Goal: Task Accomplishment & Management: Manage account settings

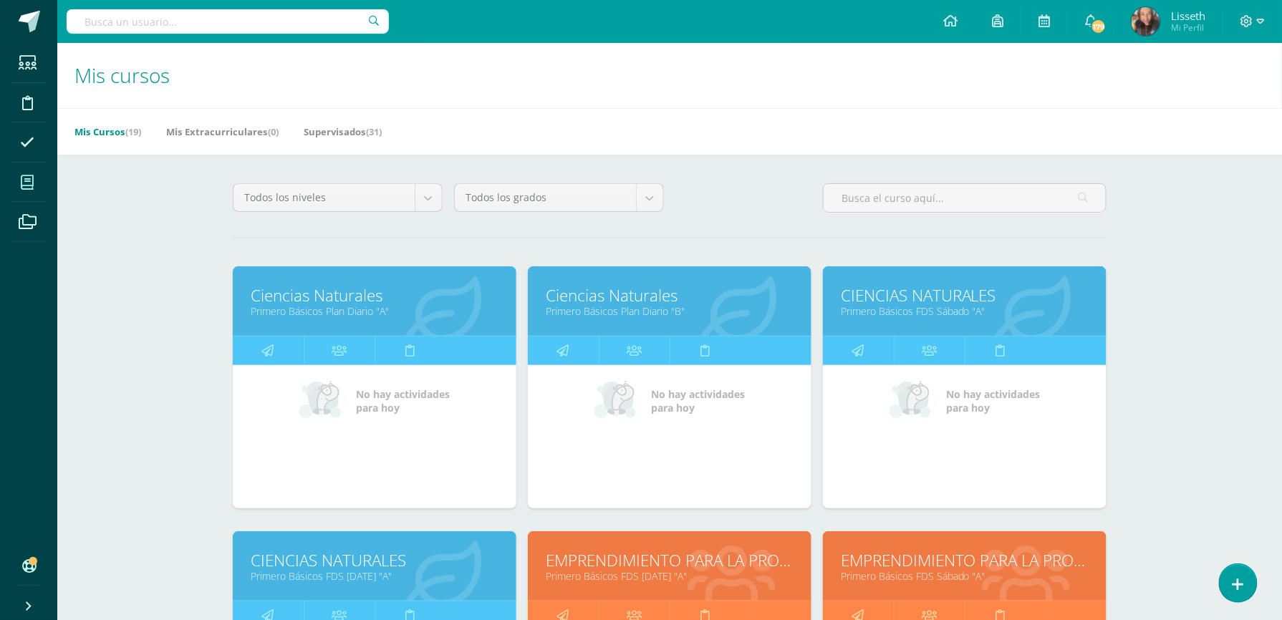
click at [405, 577] on link "Primero Básicos FDS [DATE] "A"" at bounding box center [375, 576] width 248 height 14
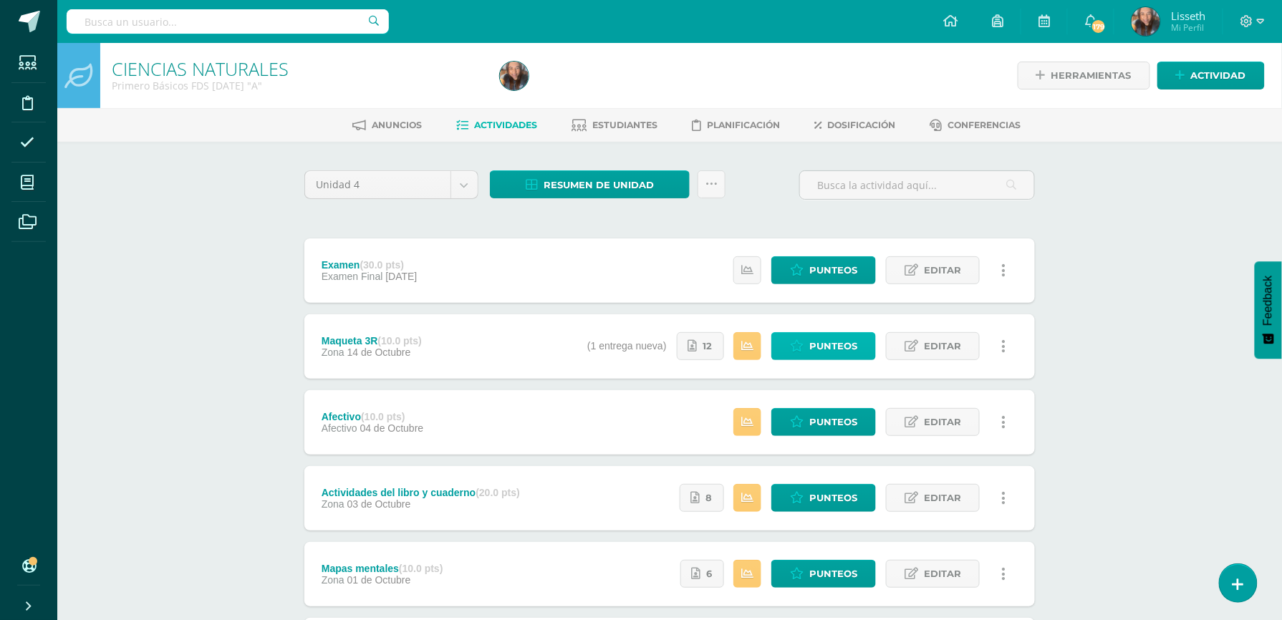
click at [806, 353] on link "Punteos" at bounding box center [823, 346] width 105 height 28
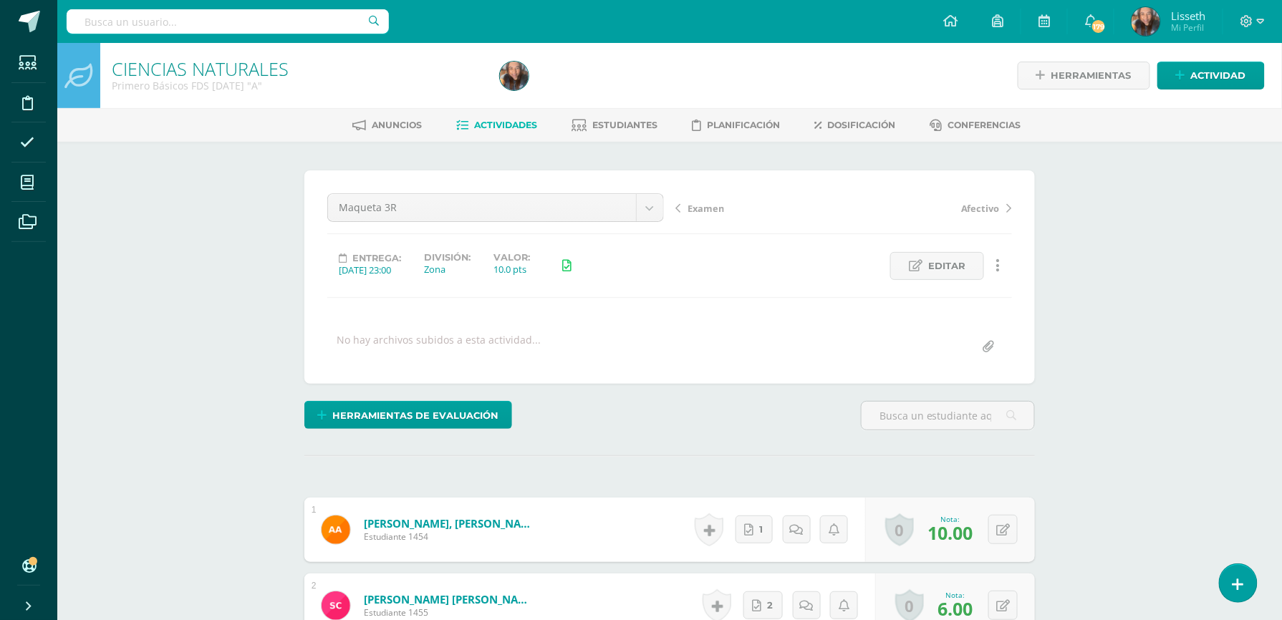
scroll to position [1, 0]
click at [929, 271] on span "Editar" at bounding box center [946, 265] width 37 height 26
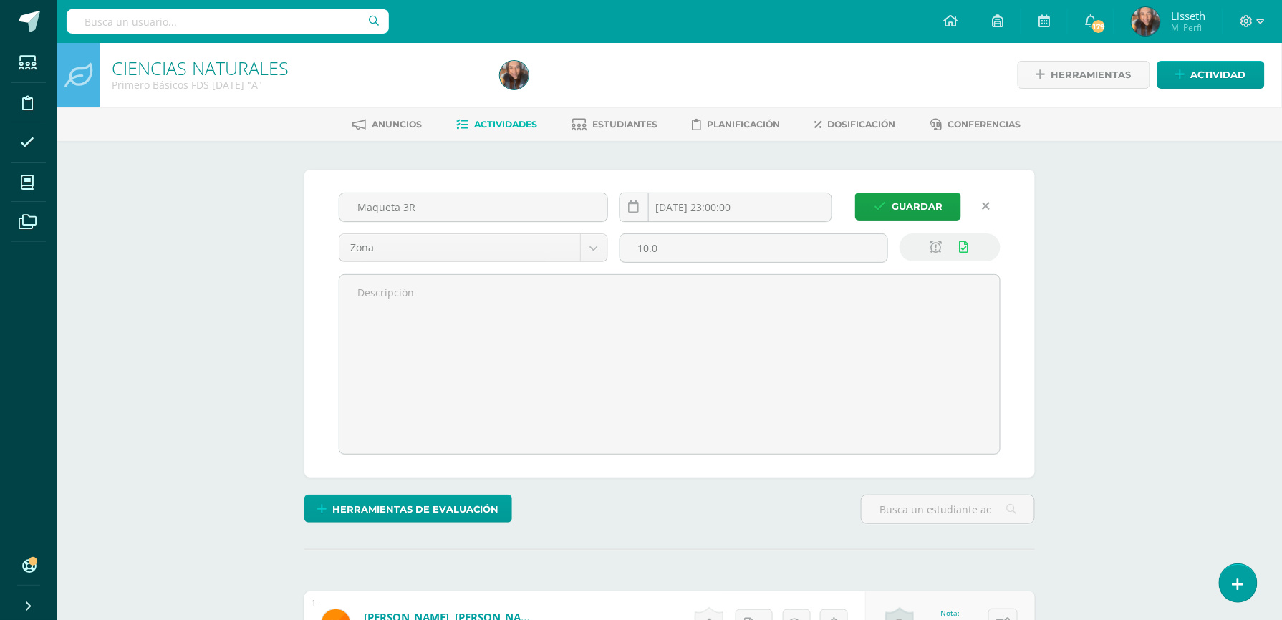
scroll to position [1, 0]
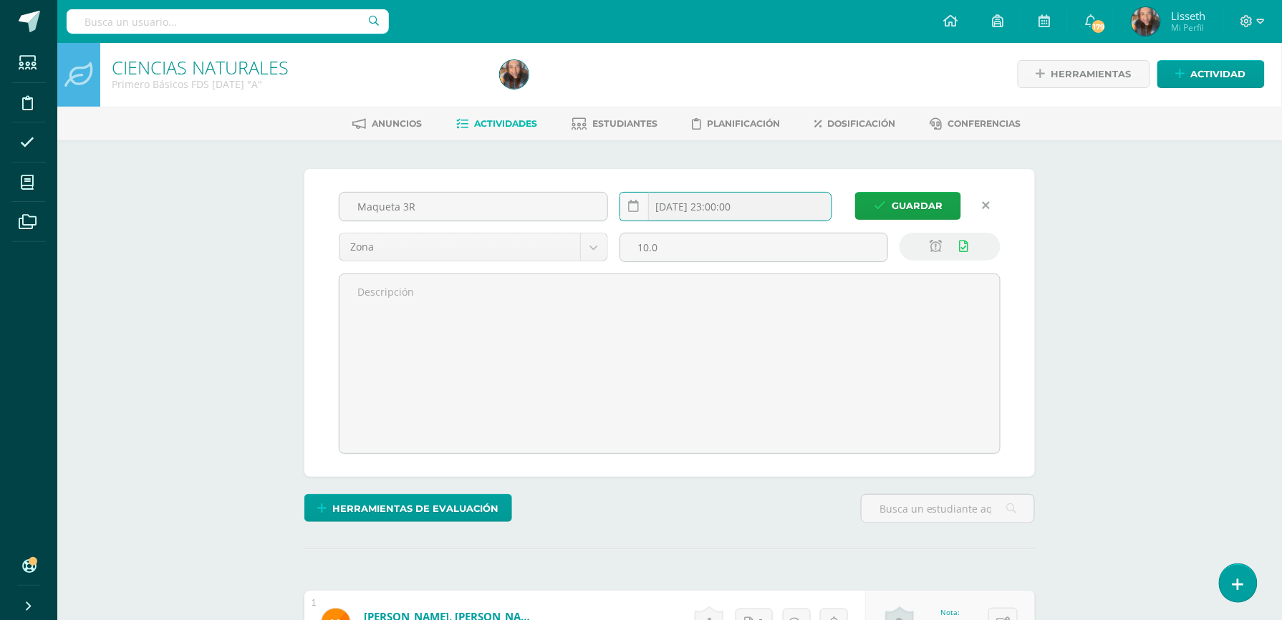
click at [803, 207] on input "[DATE] 23:00:00" at bounding box center [725, 207] width 211 height 28
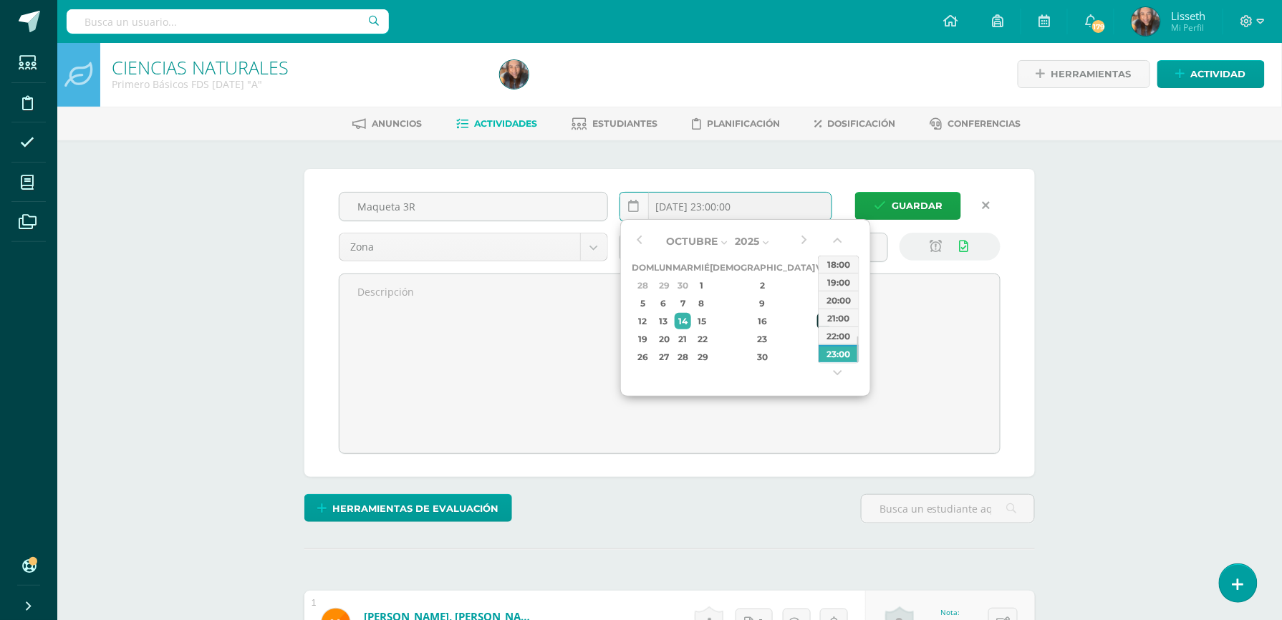
click at [817, 322] on div "17" at bounding box center [823, 321] width 13 height 16
type input "2025-10-17 23:00"
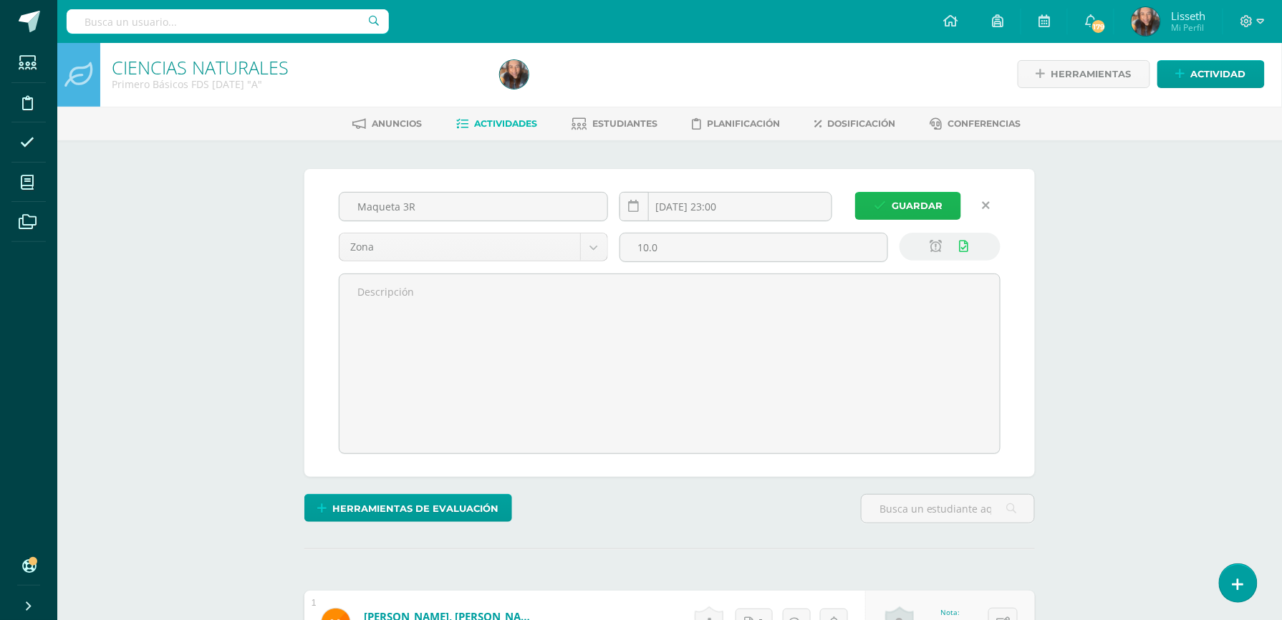
click at [898, 195] on span "Guardar" at bounding box center [917, 206] width 51 height 26
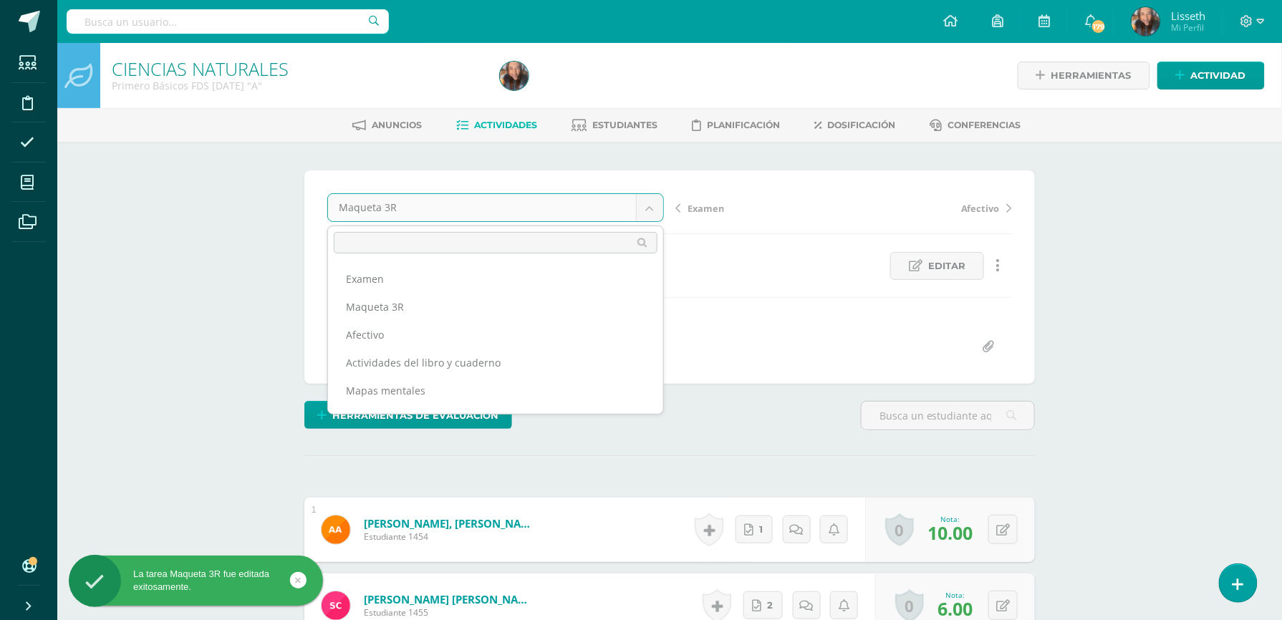
scroll to position [1, 0]
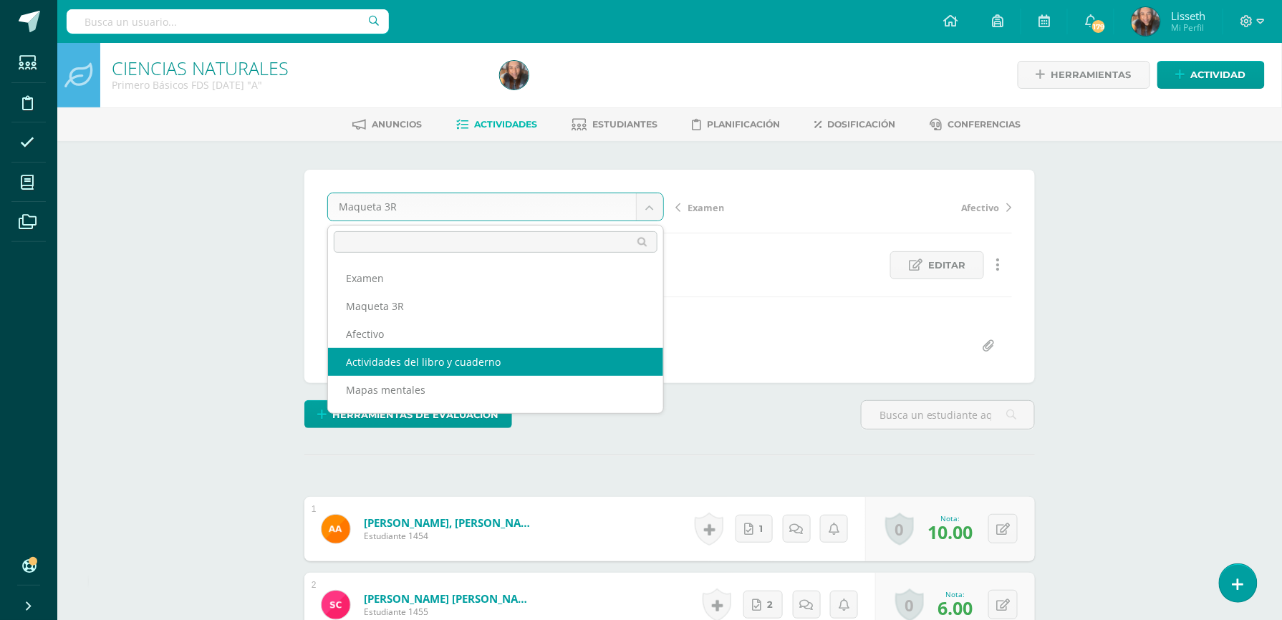
select select "/dashboard/teacher/grade-activity/84237/"
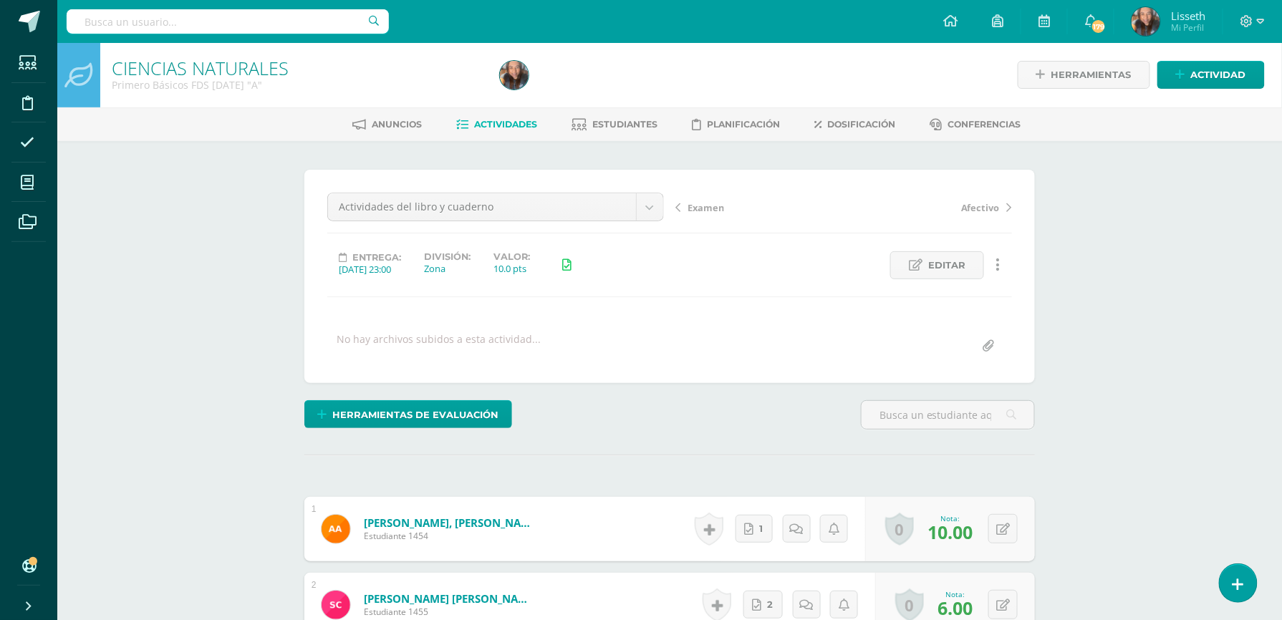
scroll to position [1, 0]
click at [589, 359] on div "Actividades del libro y cuaderno Examen Maqueta 3R Afectivo Actividades del lib…" at bounding box center [669, 275] width 730 height 213
click at [929, 272] on span "Editar" at bounding box center [946, 265] width 37 height 26
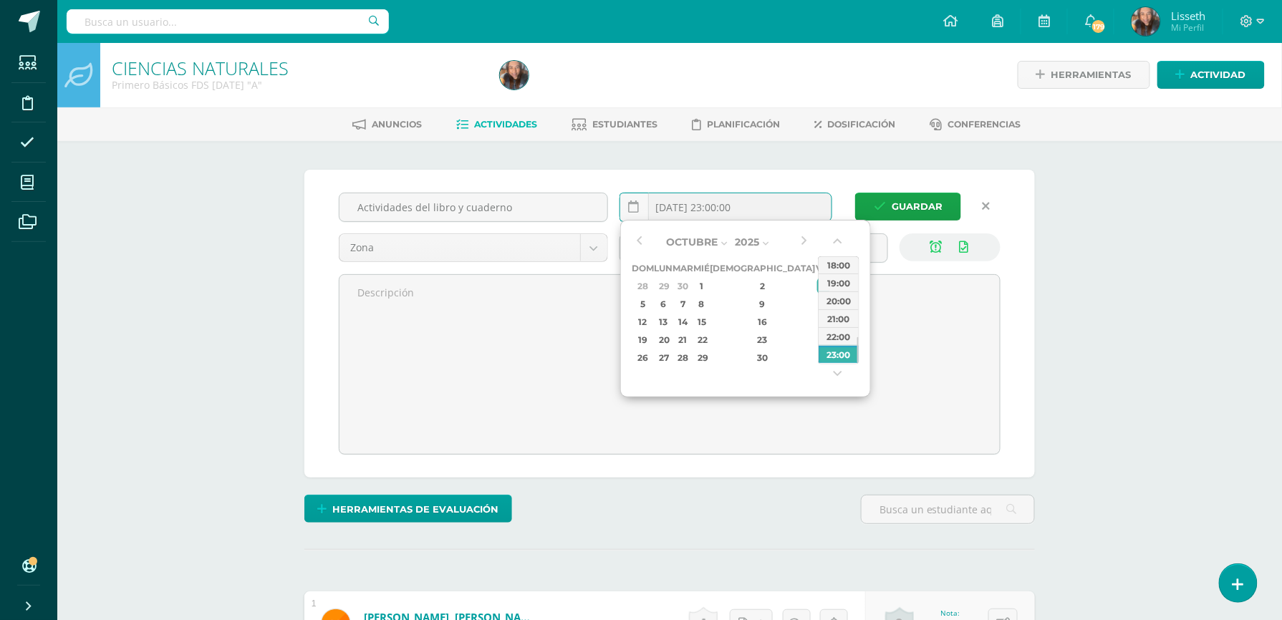
click at [751, 213] on input "2025-10-03 23:00:00" at bounding box center [725, 207] width 211 height 28
click at [817, 316] on div "17" at bounding box center [823, 321] width 13 height 16
type input "2025-10-17 23:00"
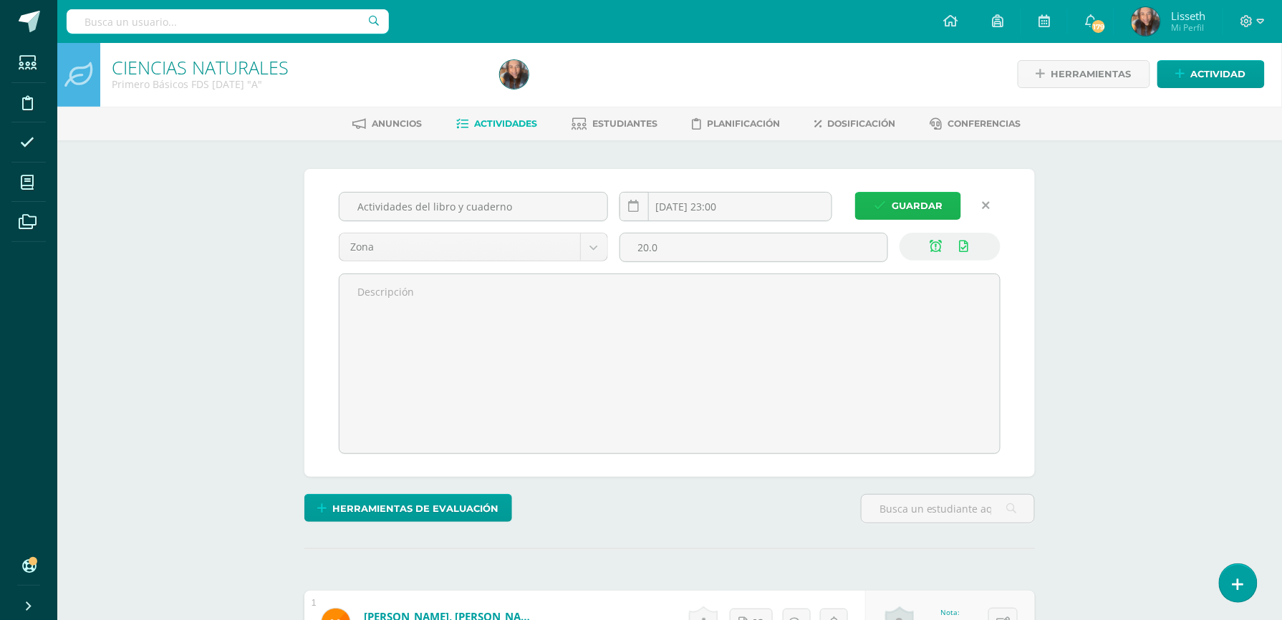
click at [887, 202] on button "Guardar" at bounding box center [908, 206] width 106 height 28
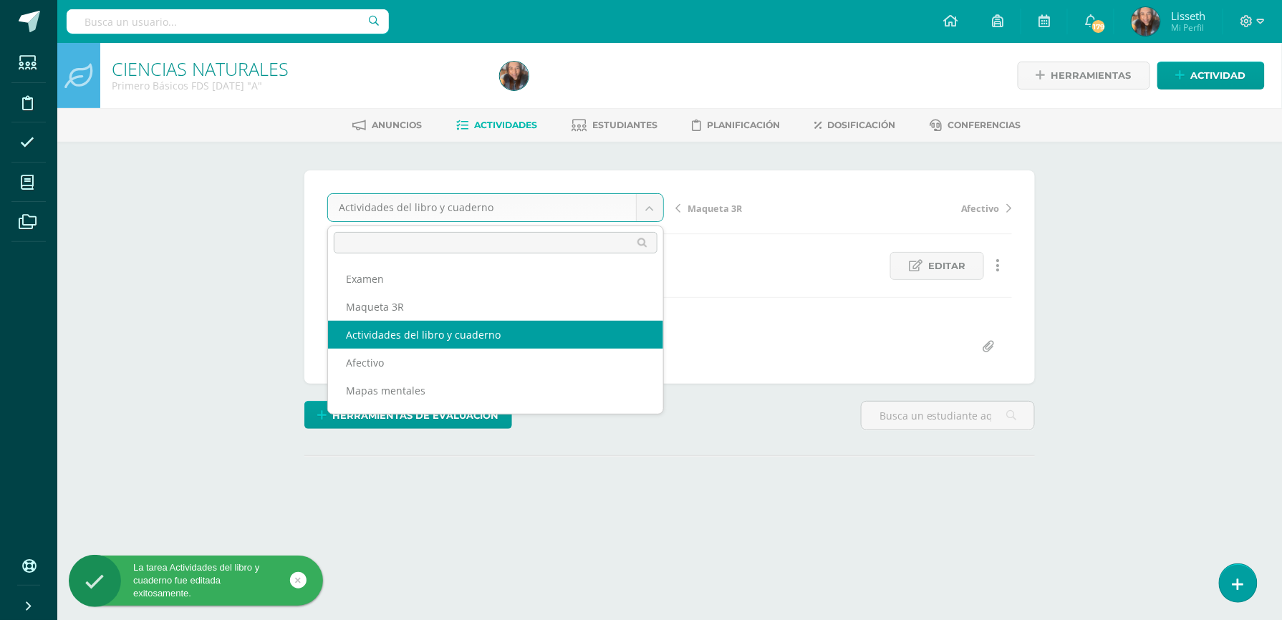
click at [652, 215] on body "La tarea Actividades del libro y cuaderno fue editada exitosamente. Estudiantes…" at bounding box center [641, 283] width 1282 height 567
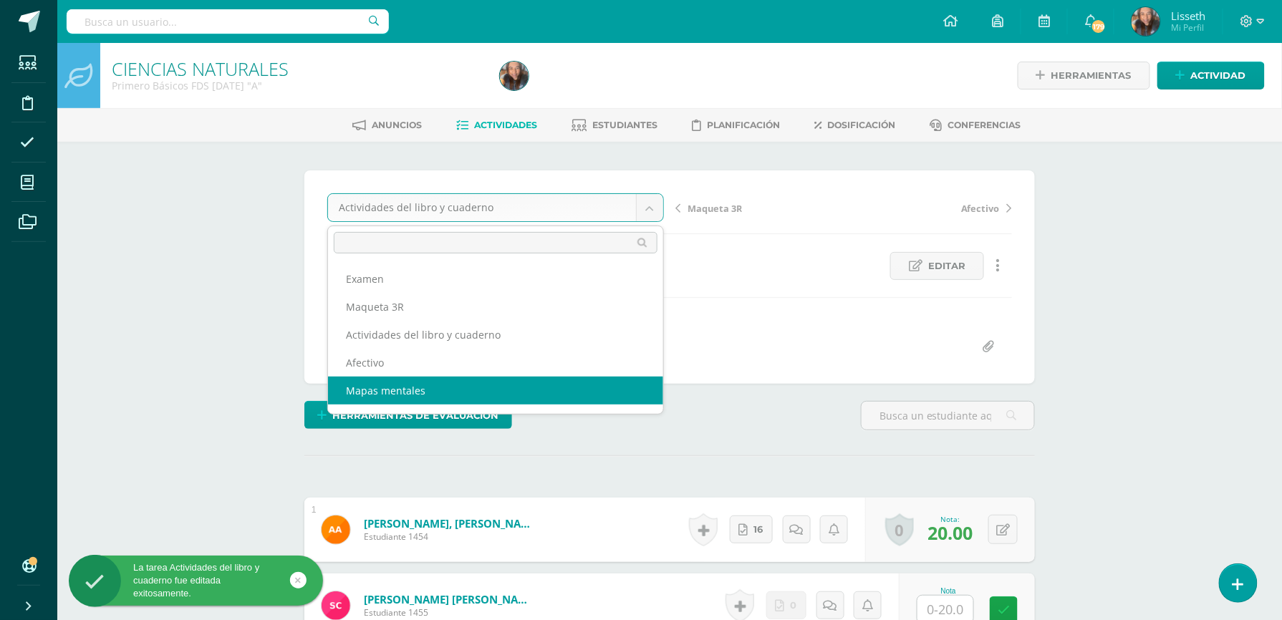
select select "/dashboard/teacher/grade-activity/84501/"
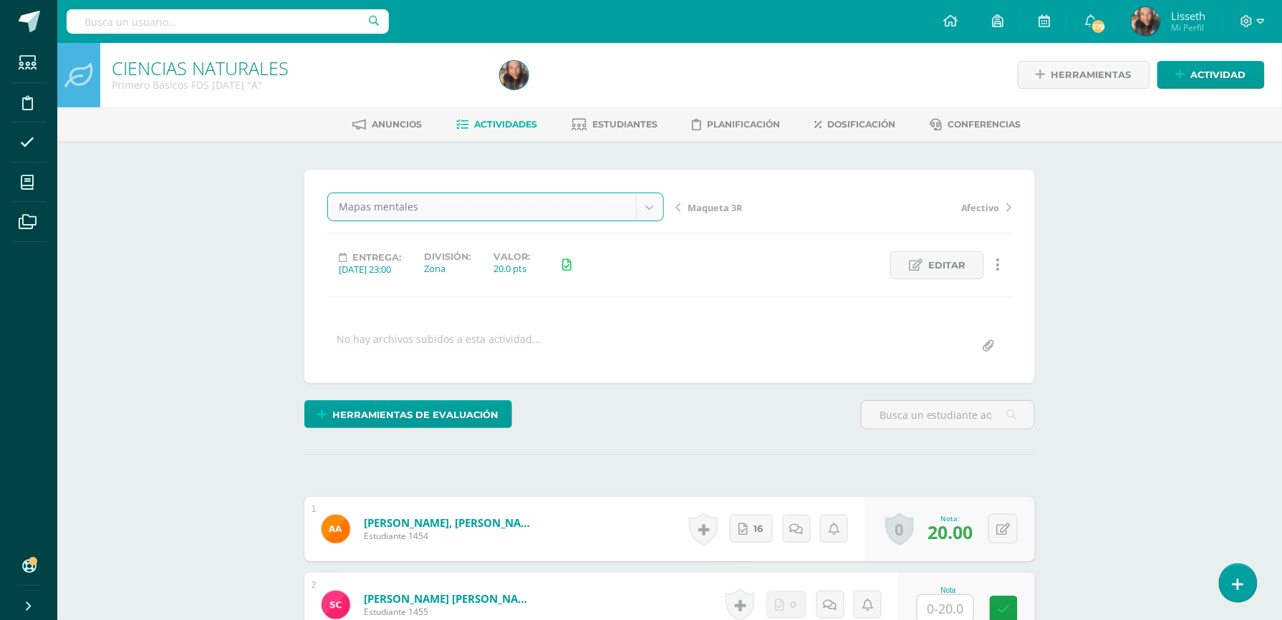
scroll to position [1, 0]
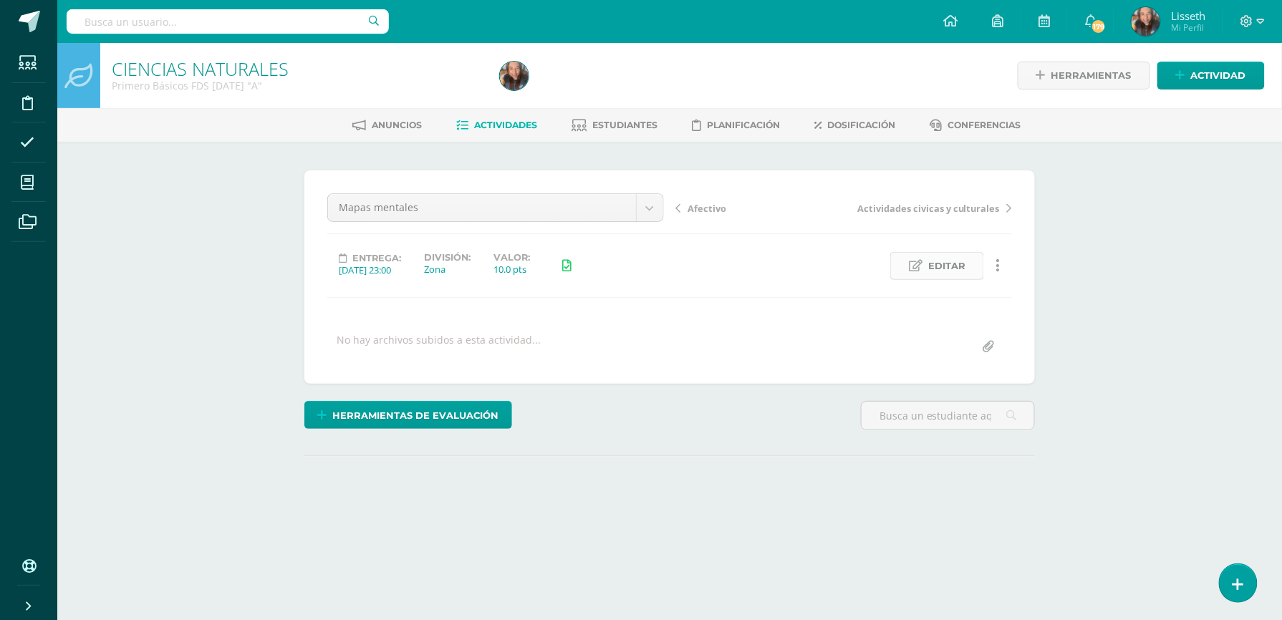
click at [929, 268] on span "Editar" at bounding box center [946, 266] width 37 height 26
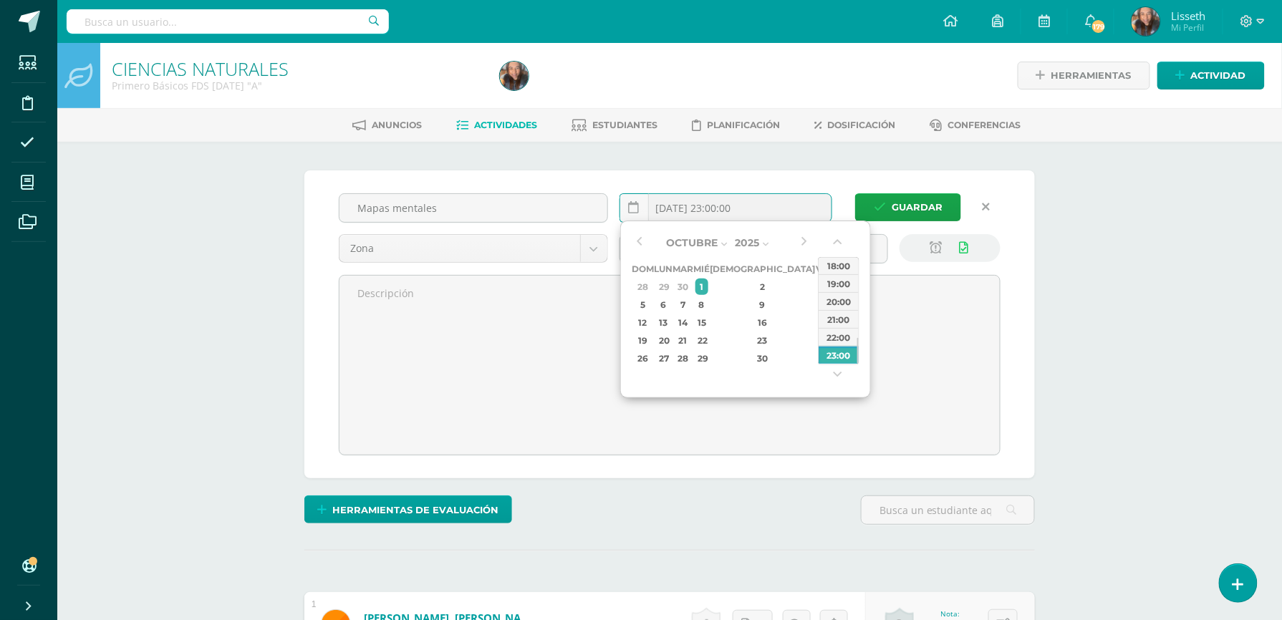
click at [791, 210] on input "2025-10-01 23:00:00" at bounding box center [725, 208] width 211 height 28
click at [817, 322] on div "17" at bounding box center [823, 322] width 13 height 16
type input "2025-10-17 23:00"
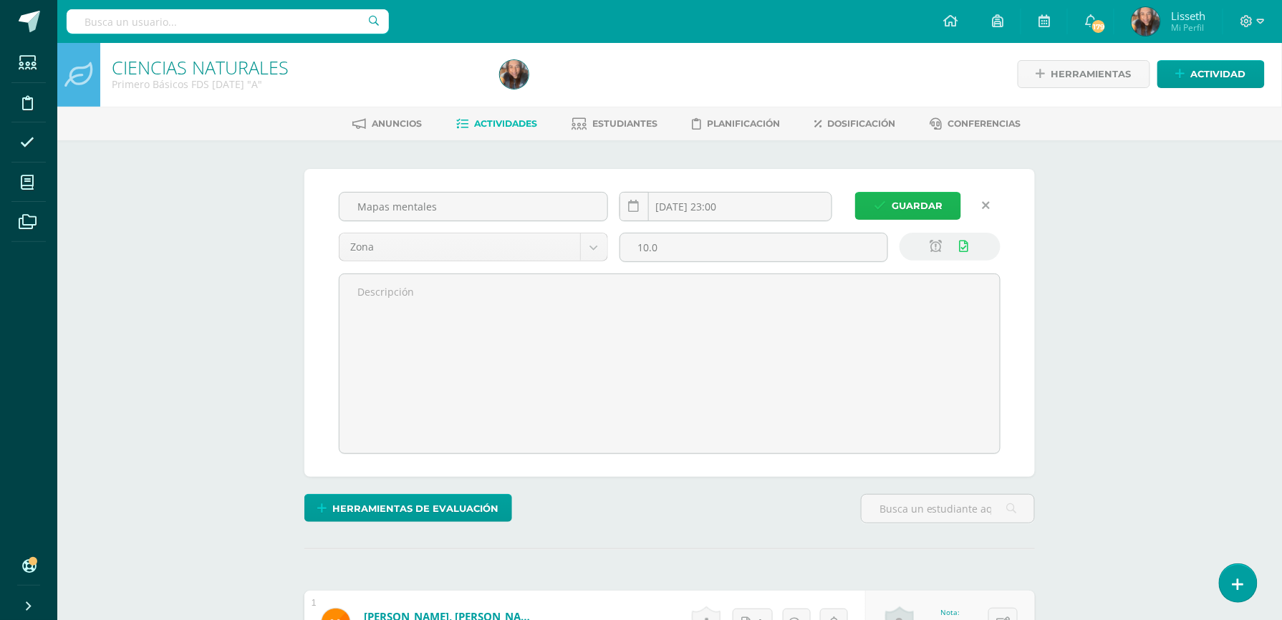
click at [911, 202] on span "Guardar" at bounding box center [917, 206] width 51 height 26
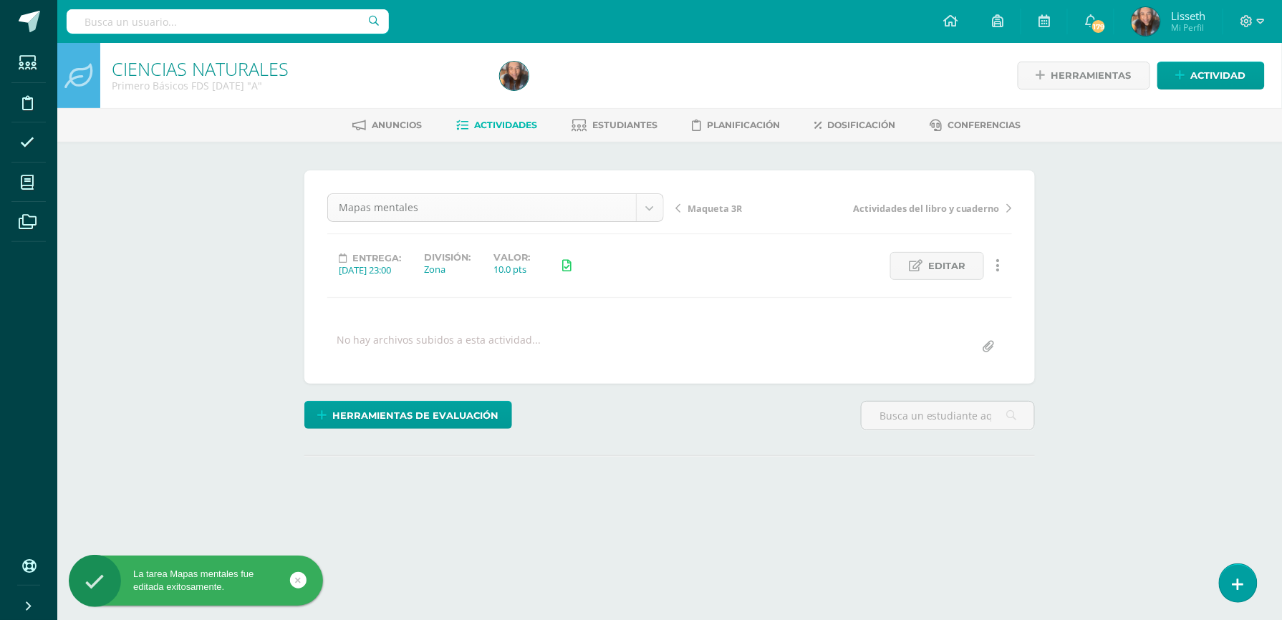
click at [644, 211] on body "La tarea Mapas mentales fue editada exitosamente. Estudiantes Disciplina Asiste…" at bounding box center [641, 283] width 1282 height 567
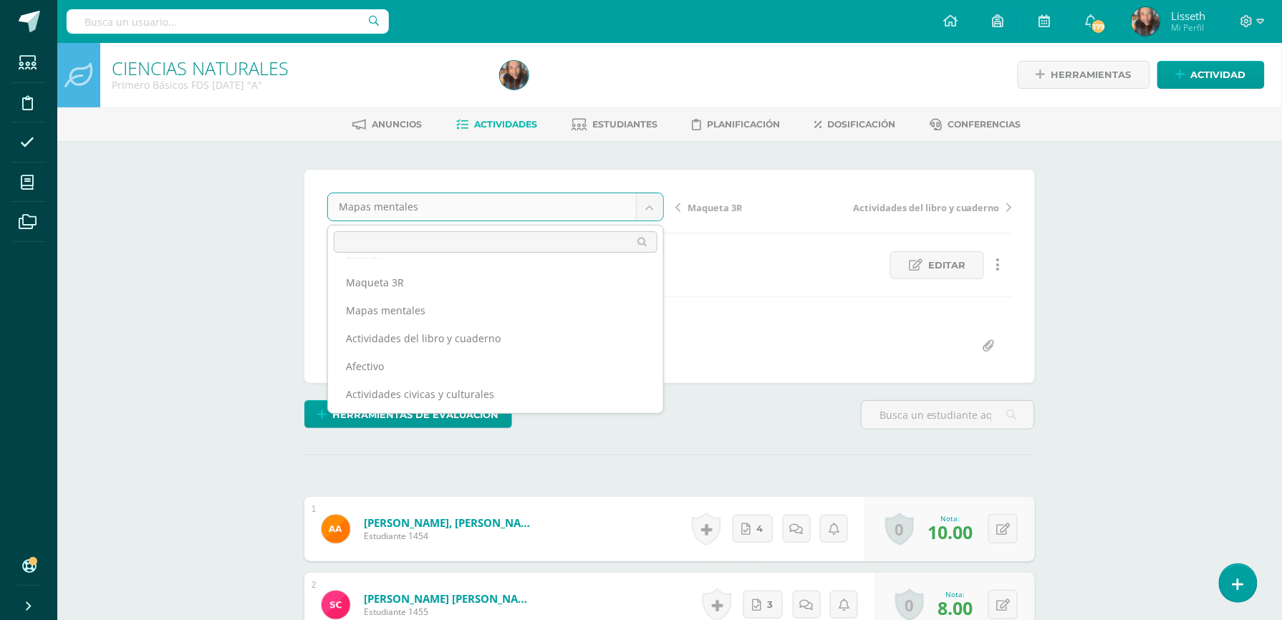
scroll to position [1, 0]
